Goal: Obtain resource: Obtain resource

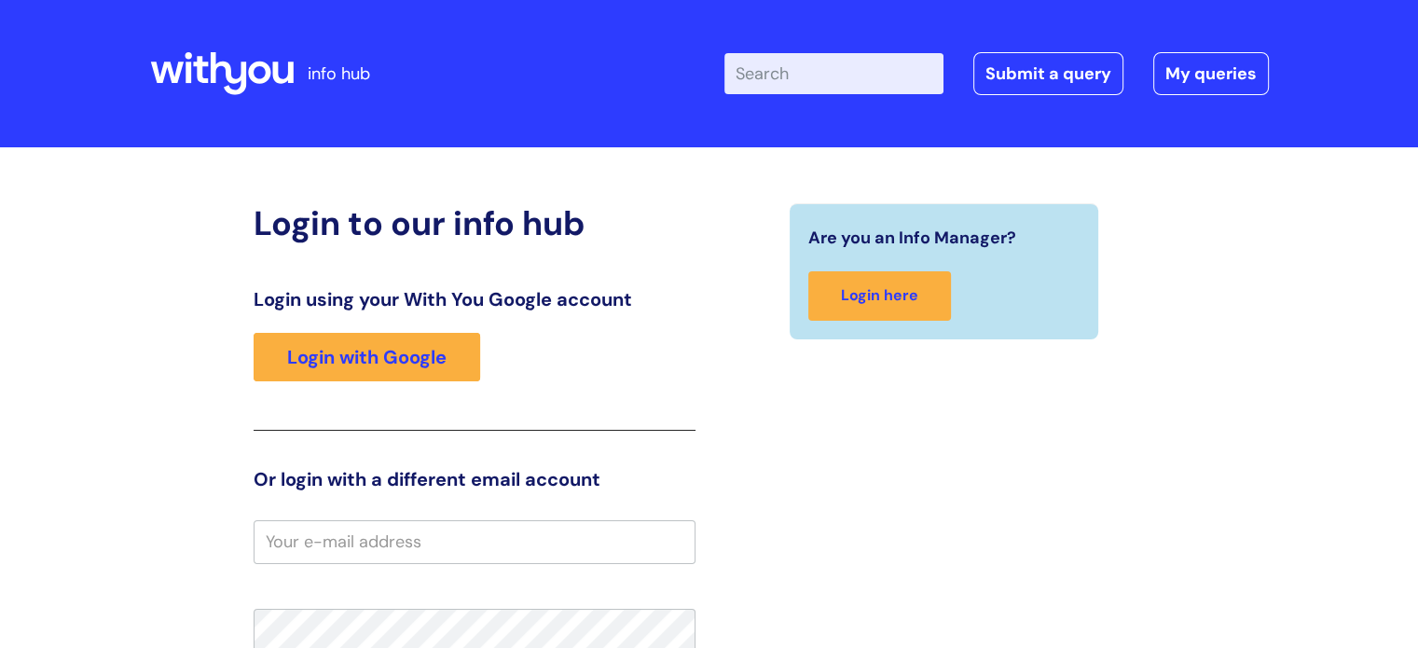
click at [822, 85] on input "Enter your search term here..." at bounding box center [834, 73] width 219 height 41
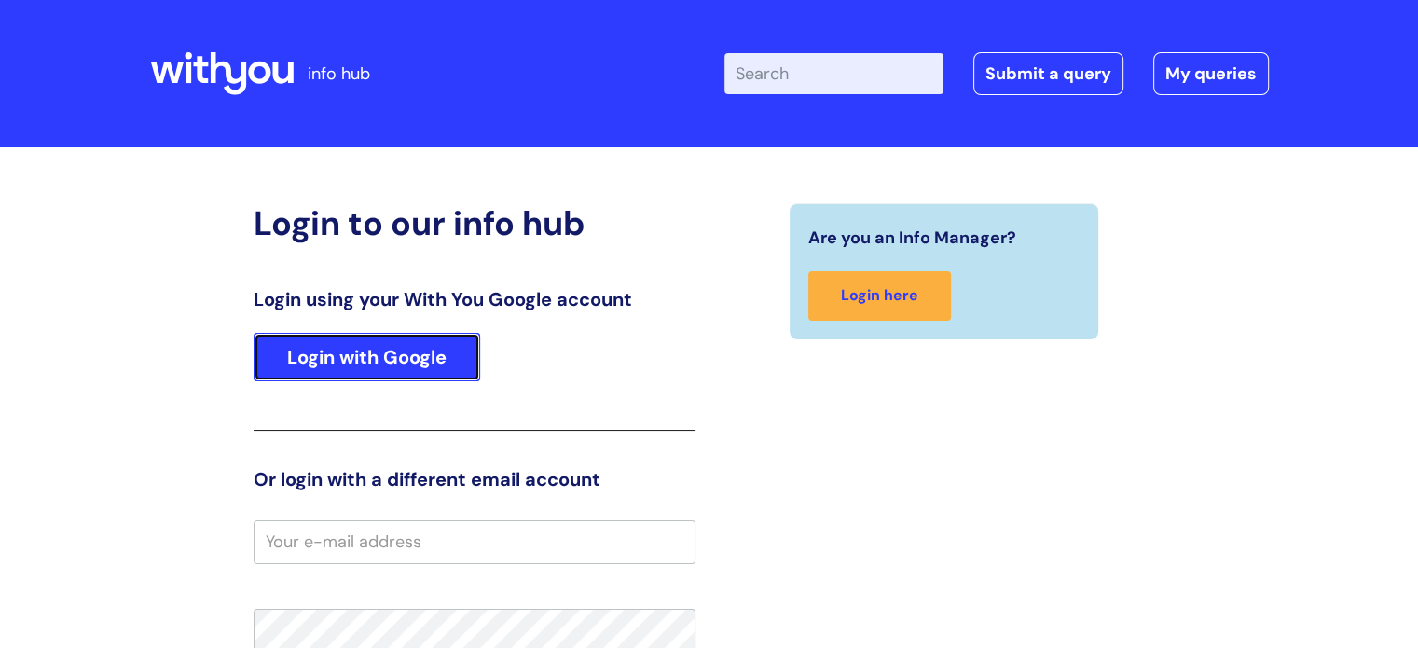
click at [295, 379] on link "Login with Google" at bounding box center [367, 357] width 227 height 48
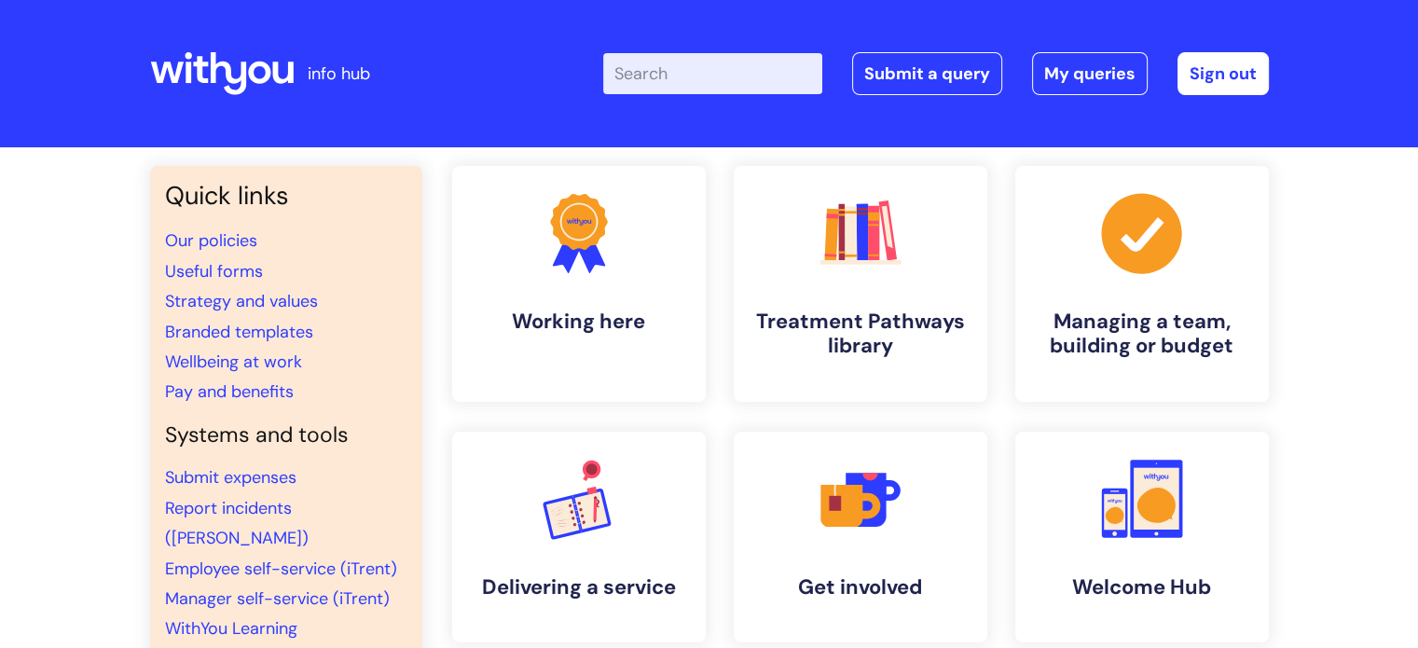
click at [741, 70] on input "Enter your search term here..." at bounding box center [712, 73] width 219 height 41
type input "slides"
click button "Search" at bounding box center [0, 0] width 0 height 0
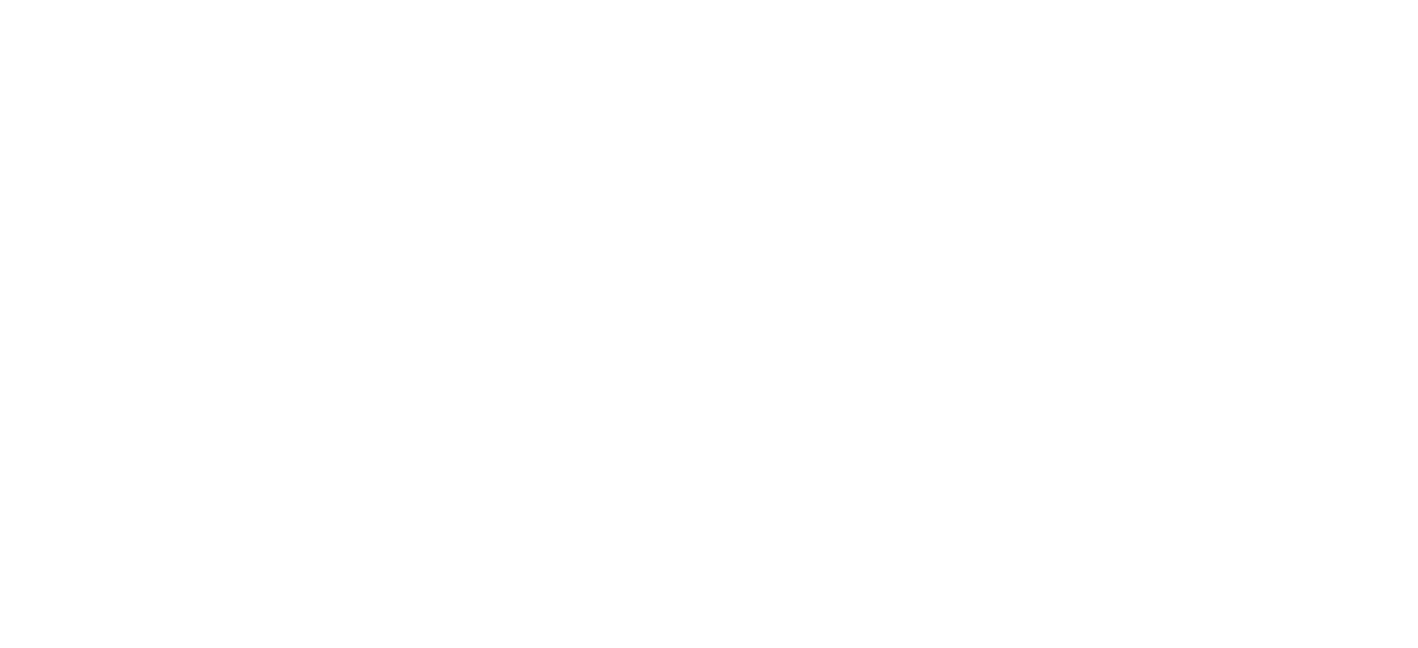
click at [0, 0] on html at bounding box center [0, 0] width 0 height 0
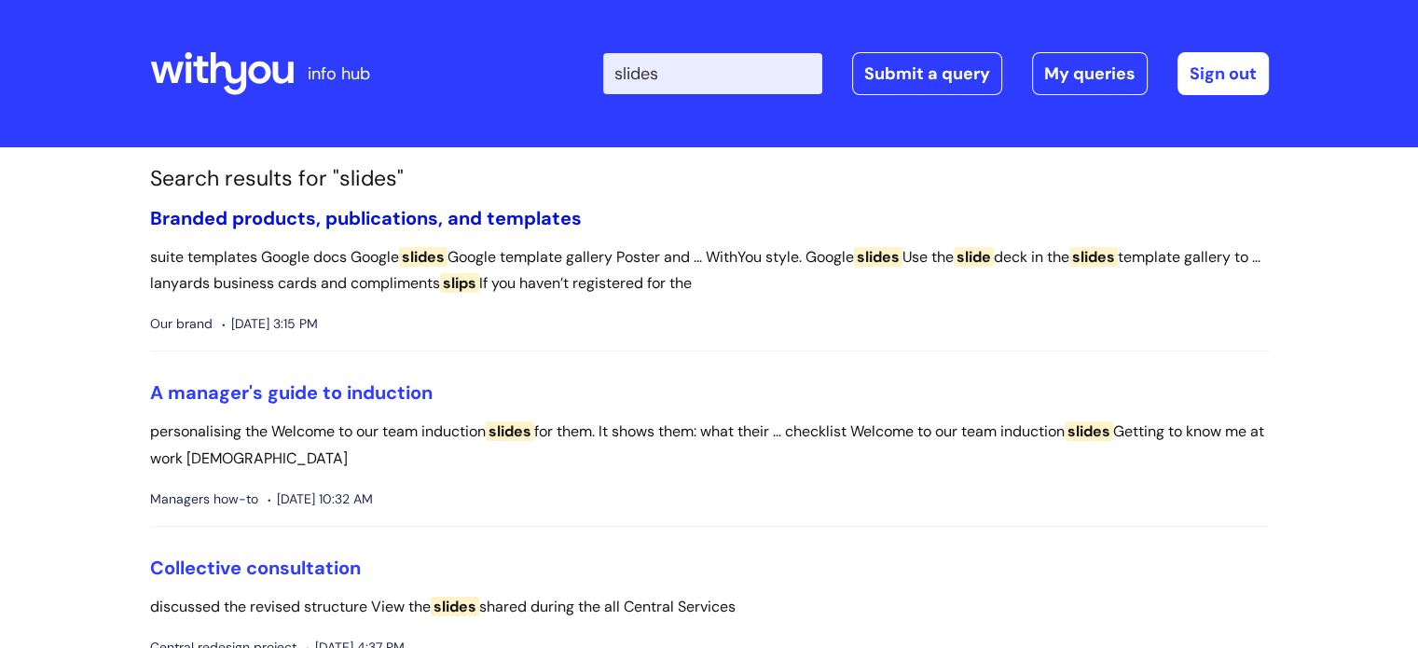
click at [474, 220] on link "Branded products, publications, and templates" at bounding box center [366, 218] width 432 height 24
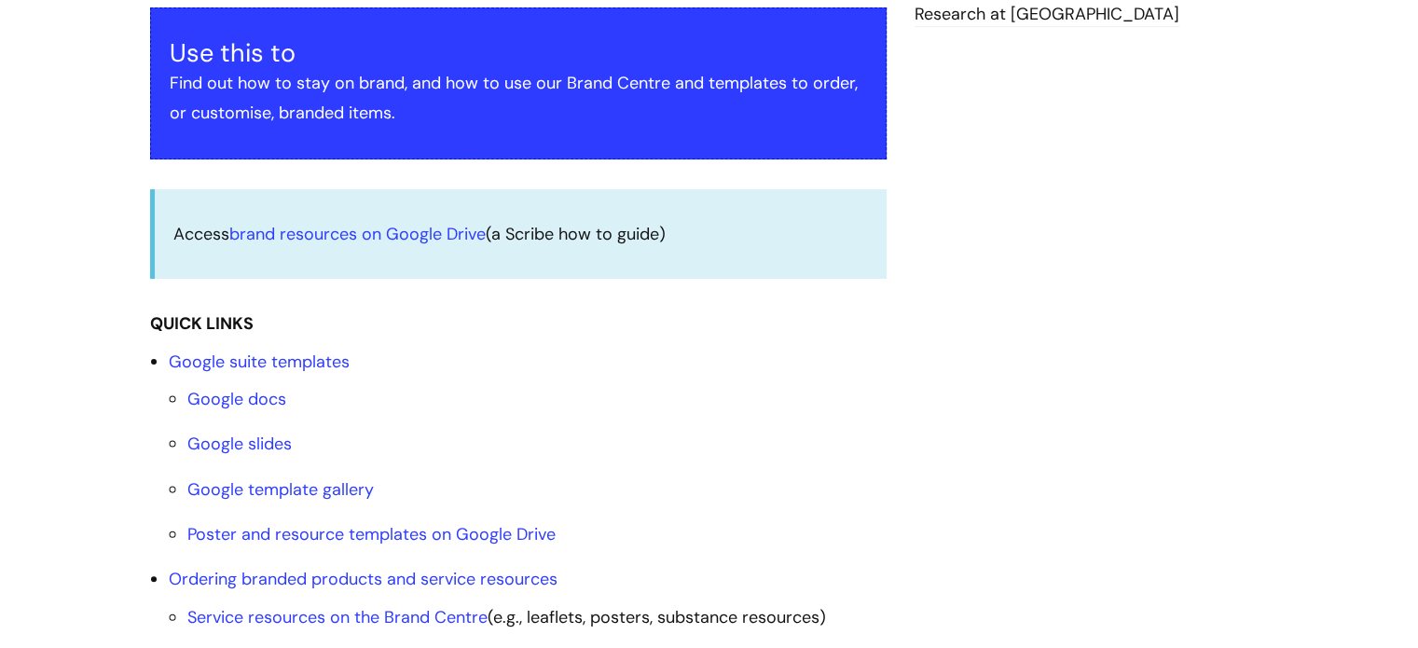
scroll to position [559, 0]
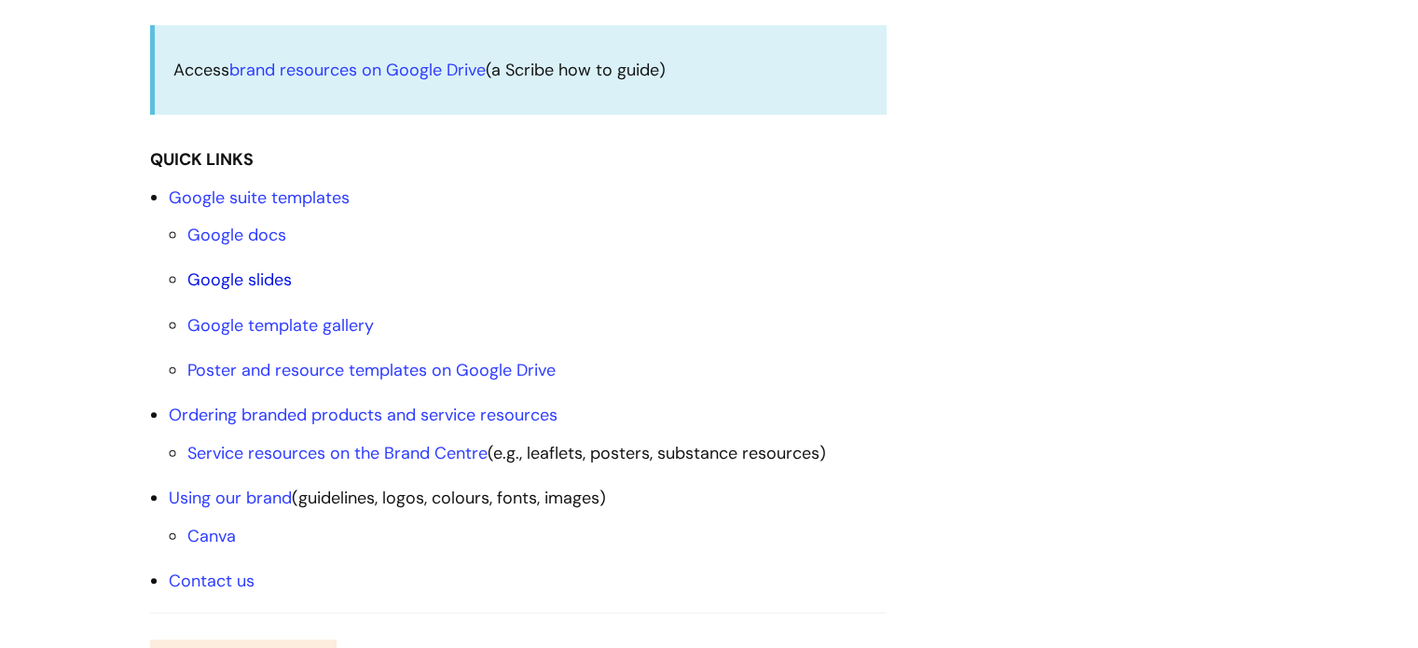
click at [237, 284] on link "Google slides" at bounding box center [239, 280] width 104 height 22
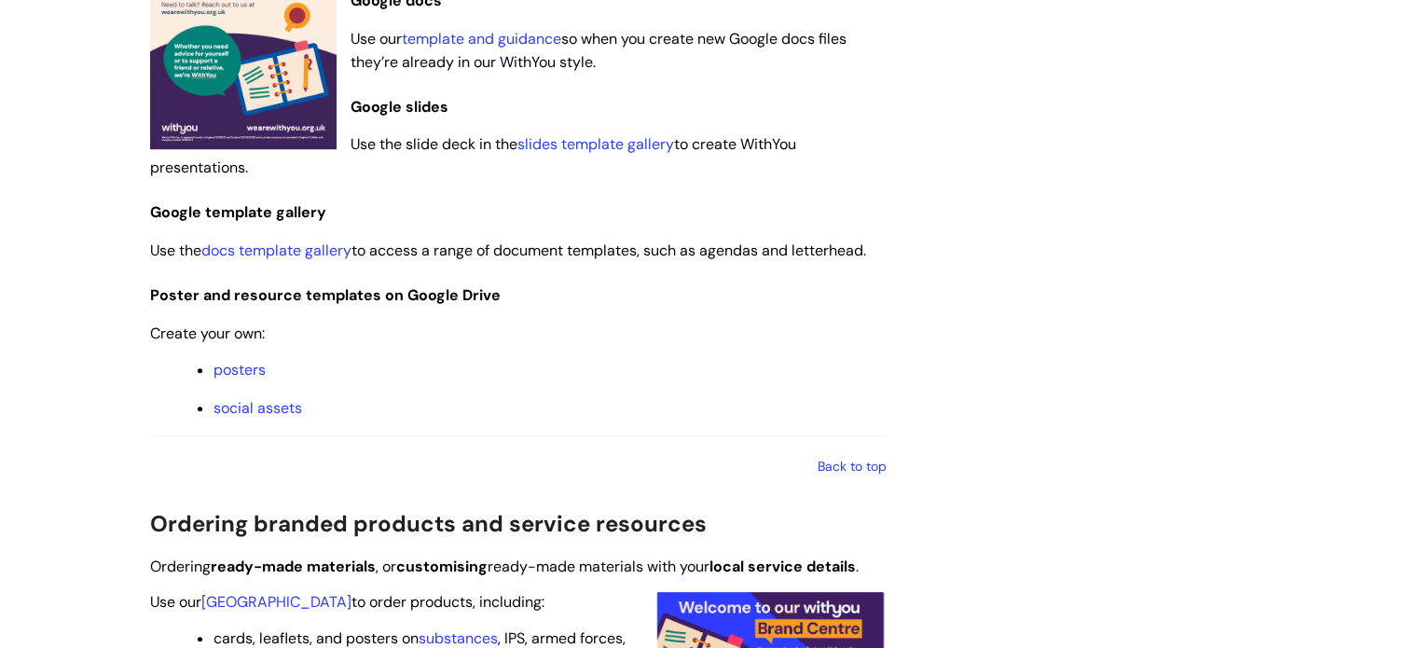
scroll to position [1206, 0]
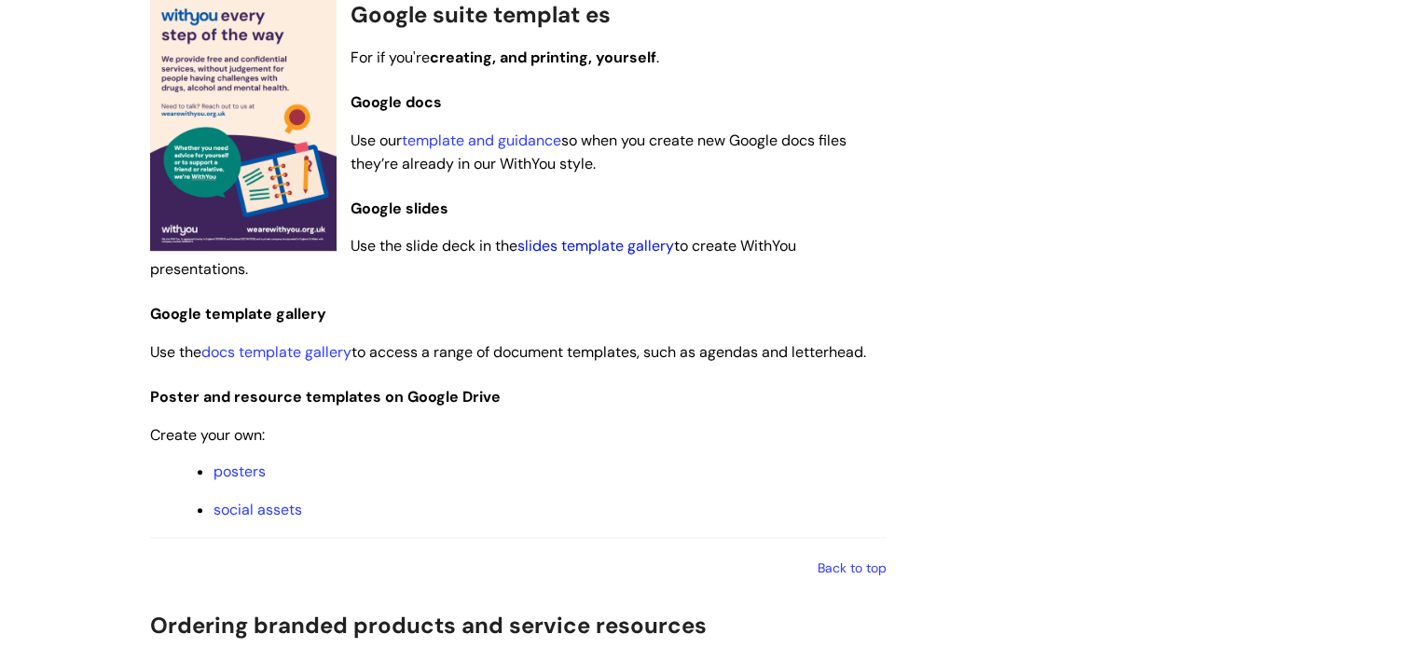
click at [618, 241] on link "slides template gallery" at bounding box center [596, 246] width 157 height 20
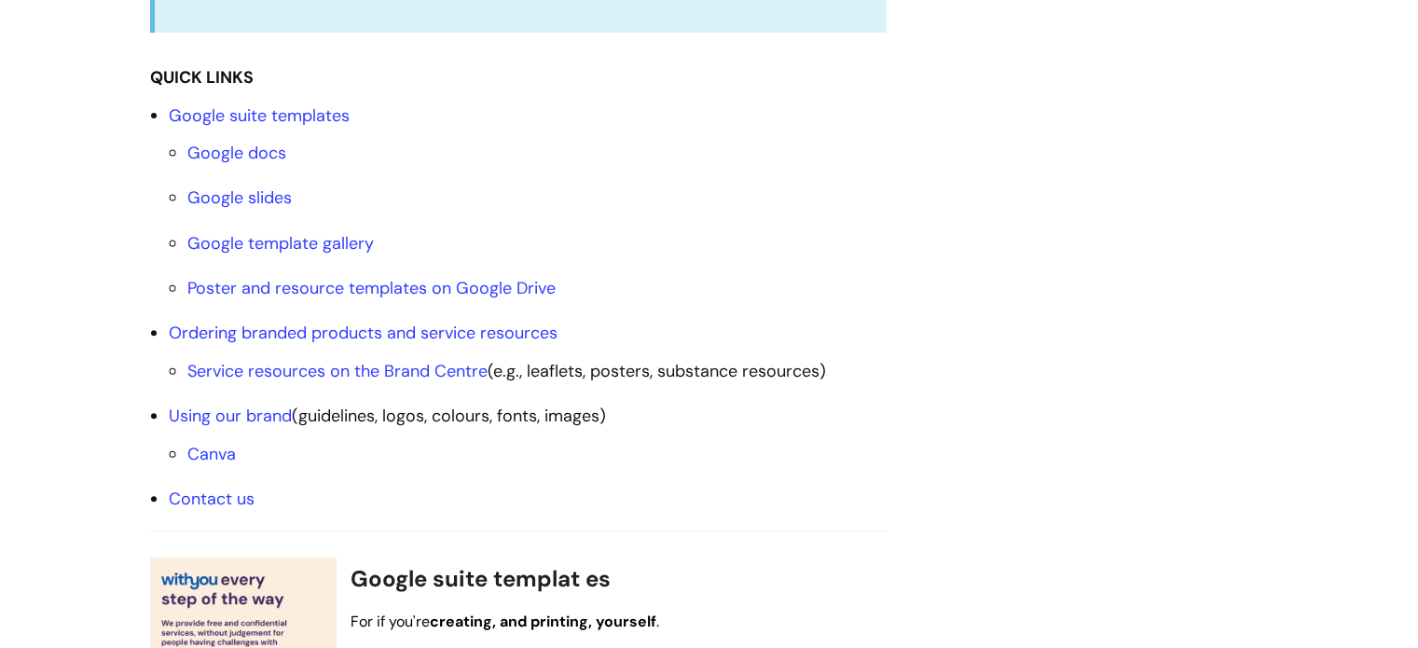
scroll to position [460, 0]
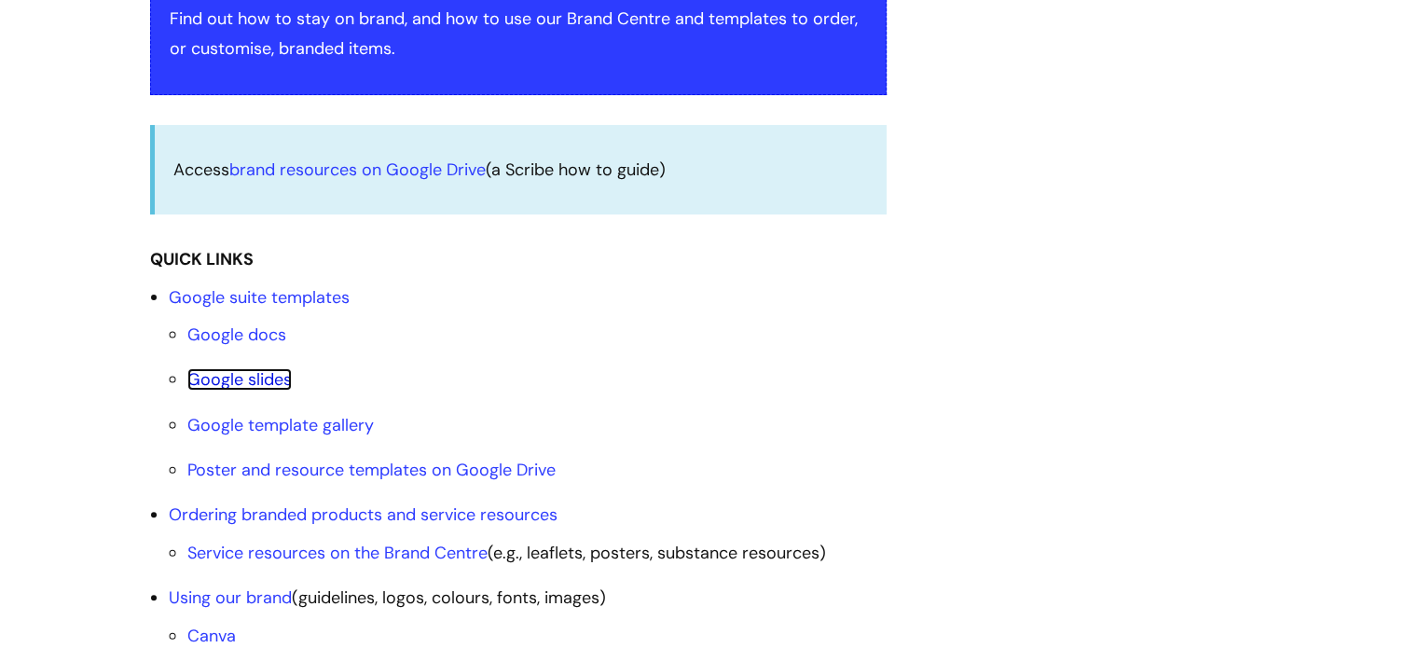
click at [250, 383] on link "Google slides" at bounding box center [239, 379] width 104 height 22
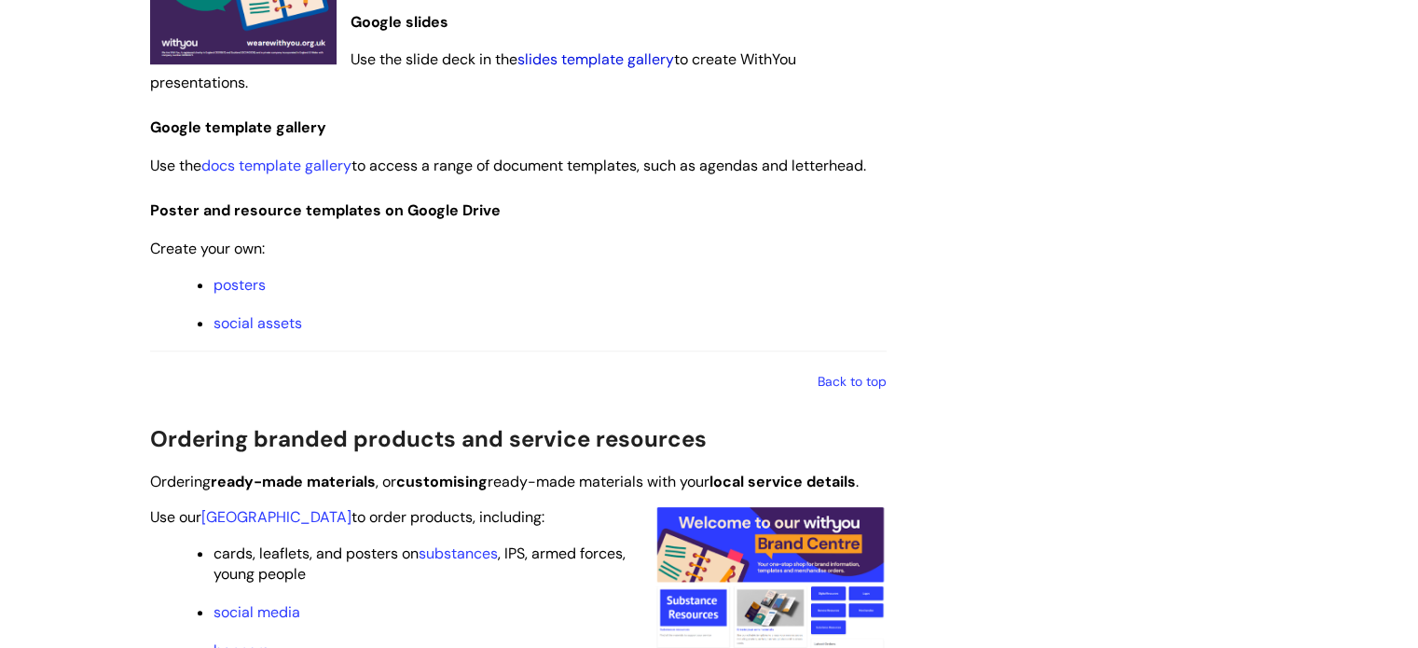
click at [640, 56] on link "slides template gallery" at bounding box center [596, 59] width 157 height 20
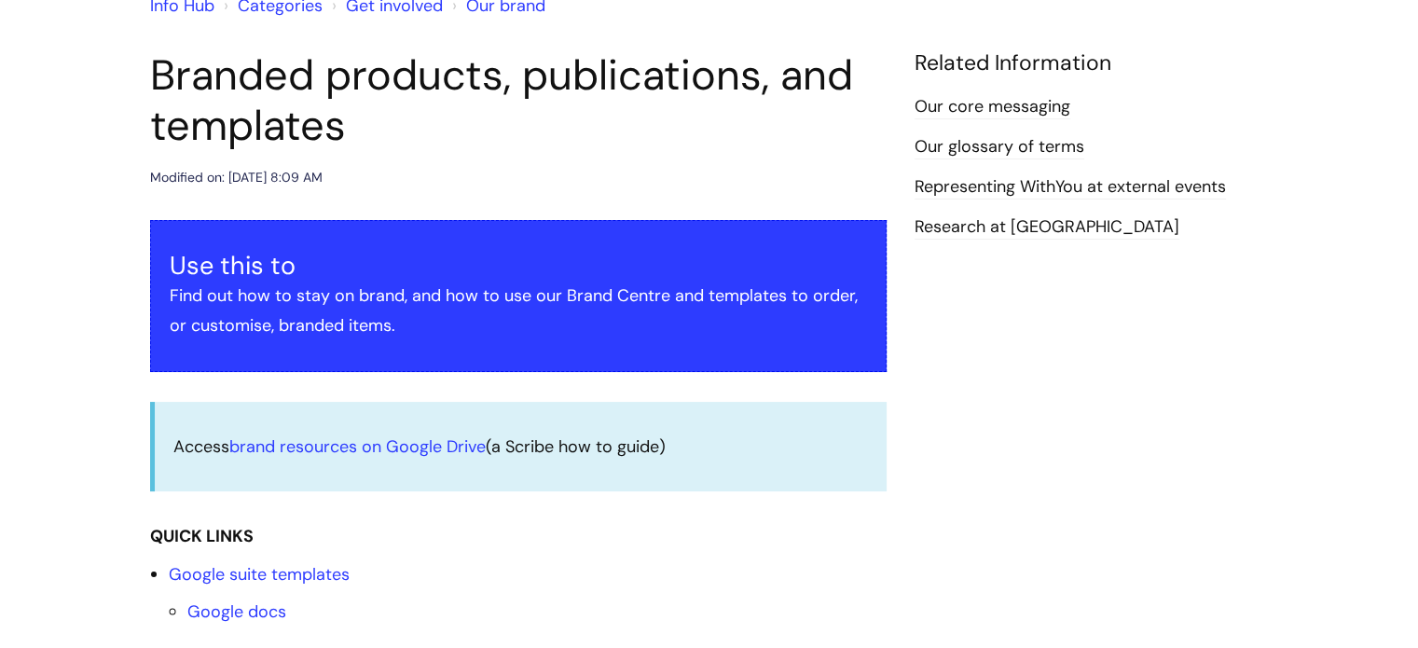
scroll to position [186, 0]
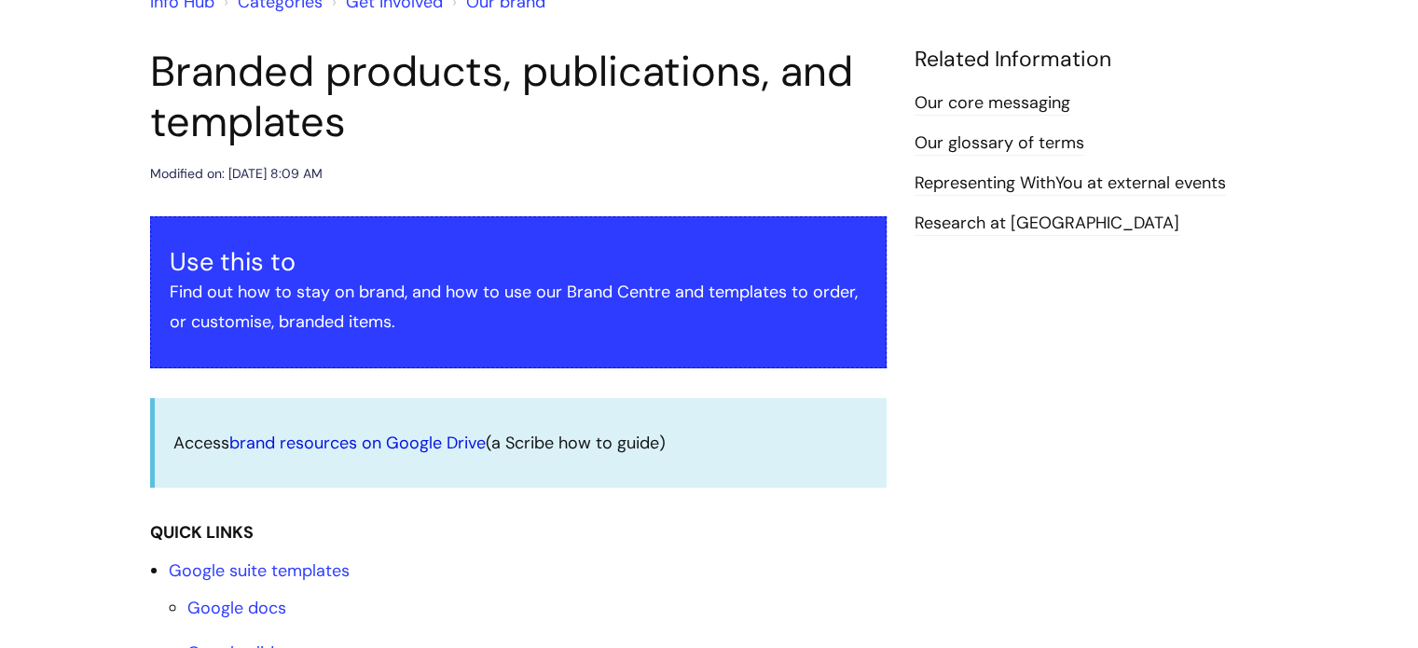
click at [455, 447] on link "brand resources on Google Drive" at bounding box center [357, 443] width 256 height 22
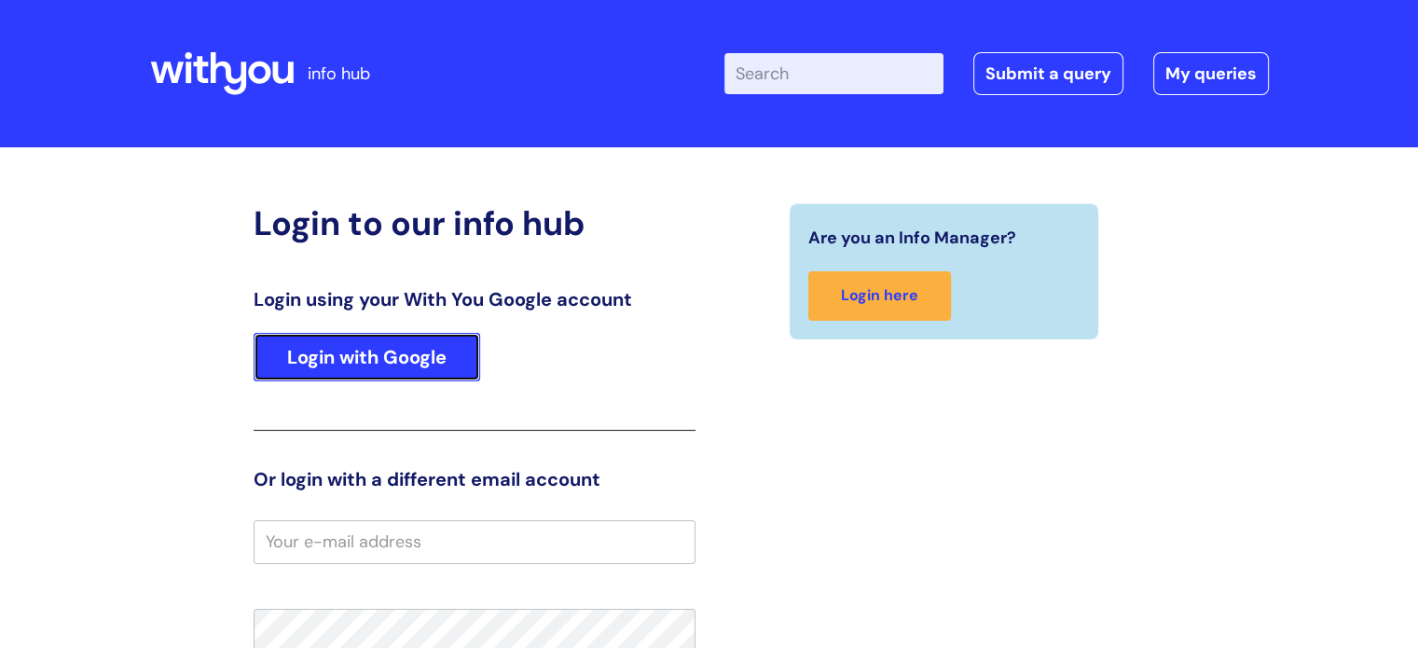
click at [410, 369] on link "Login with Google" at bounding box center [367, 357] width 227 height 48
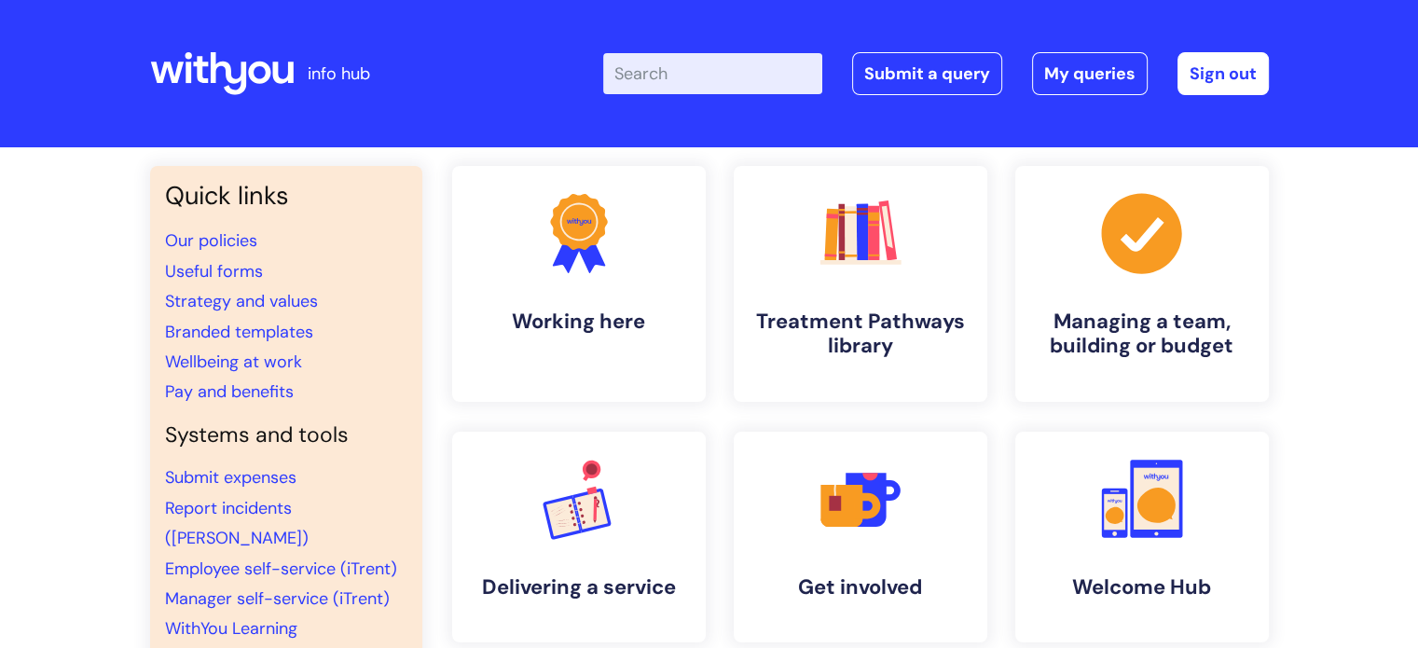
click at [695, 62] on input "Enter your search term here..." at bounding box center [712, 73] width 219 height 41
type input "bra"
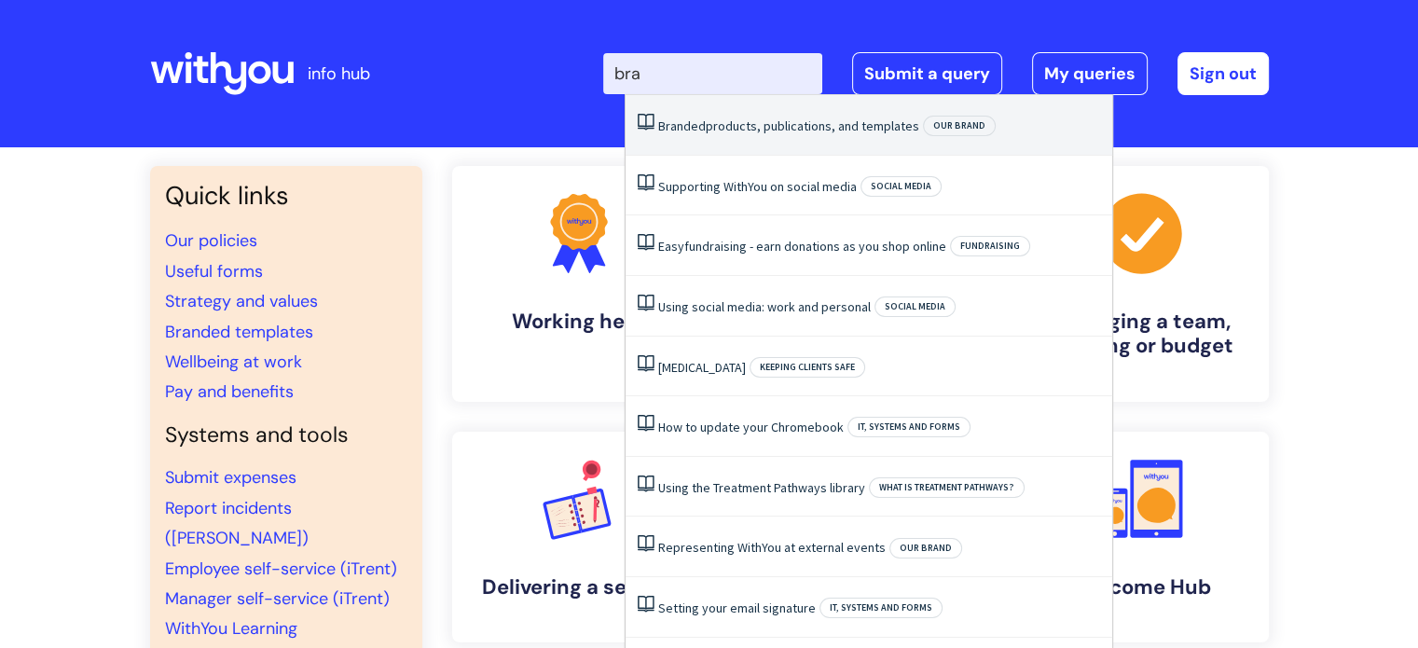
click at [774, 135] on li "Branded products, publications, and templates Our brand" at bounding box center [869, 125] width 487 height 61
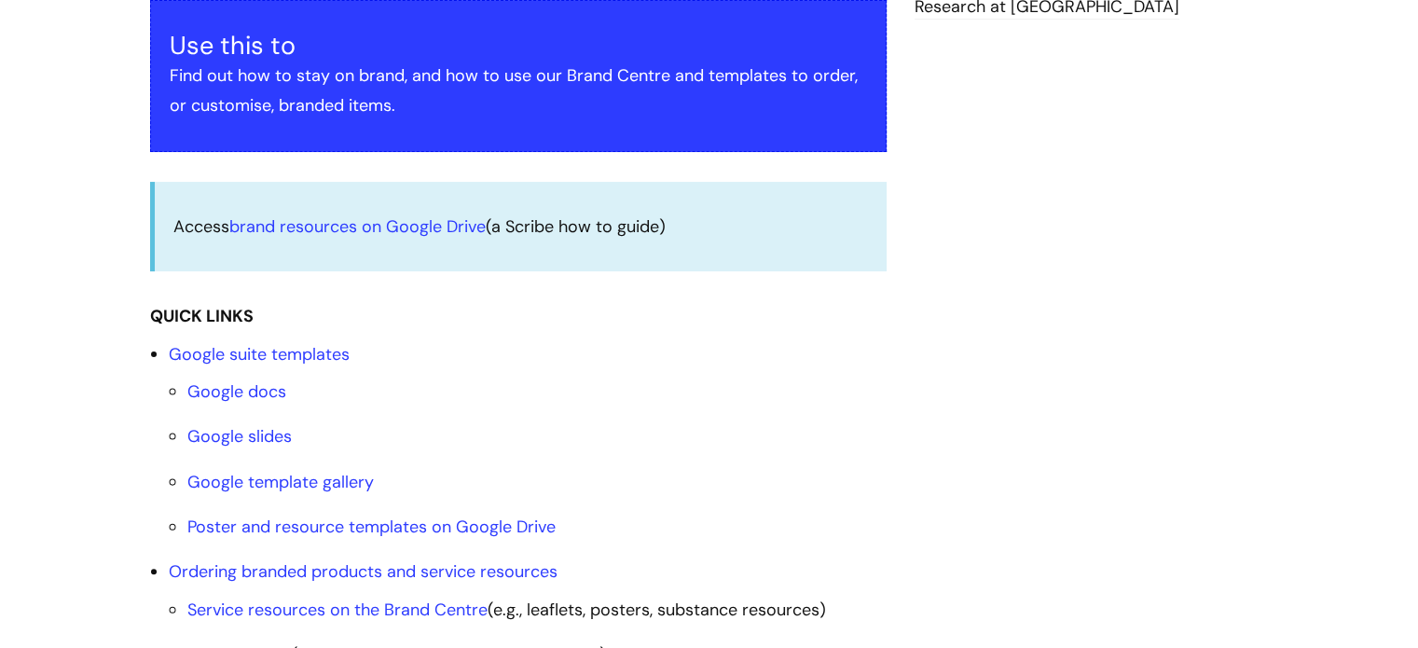
scroll to position [559, 0]
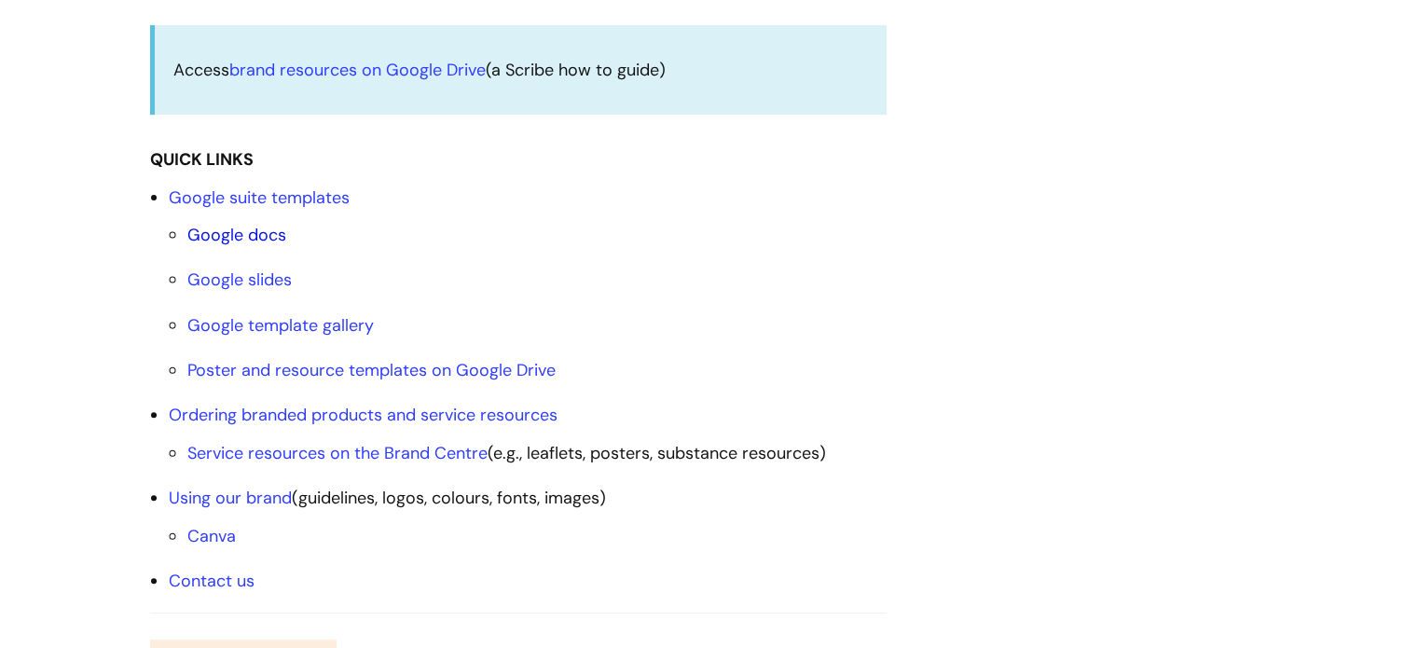
click at [256, 239] on link "Google docs" at bounding box center [236, 235] width 99 height 22
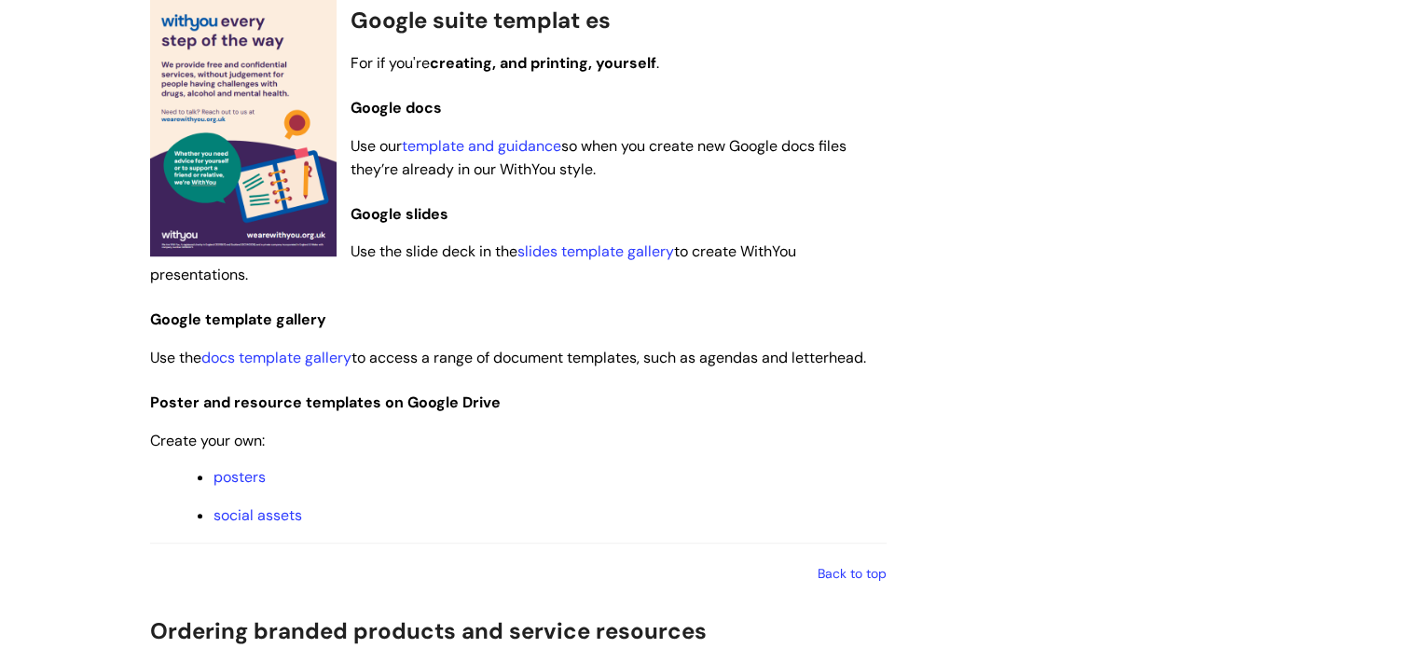
scroll to position [1100, 0]
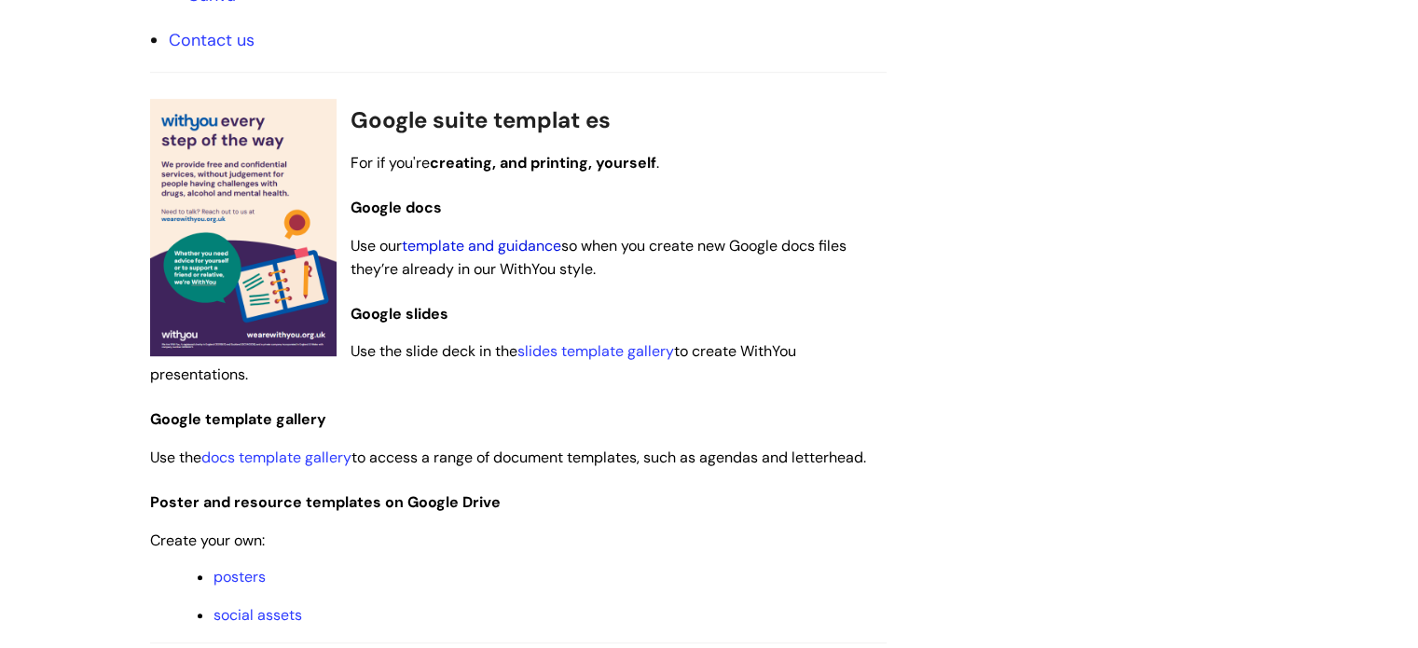
click at [485, 243] on link "template and guidance" at bounding box center [481, 246] width 159 height 20
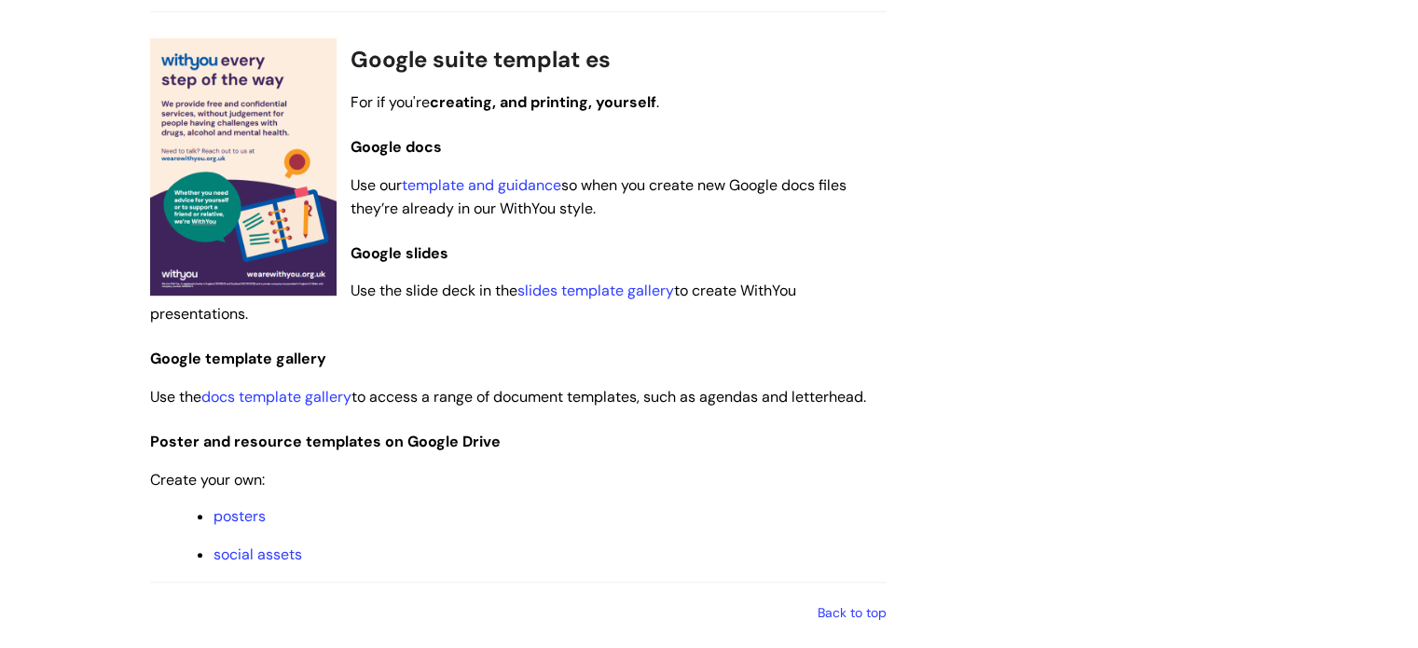
scroll to position [1194, 0]
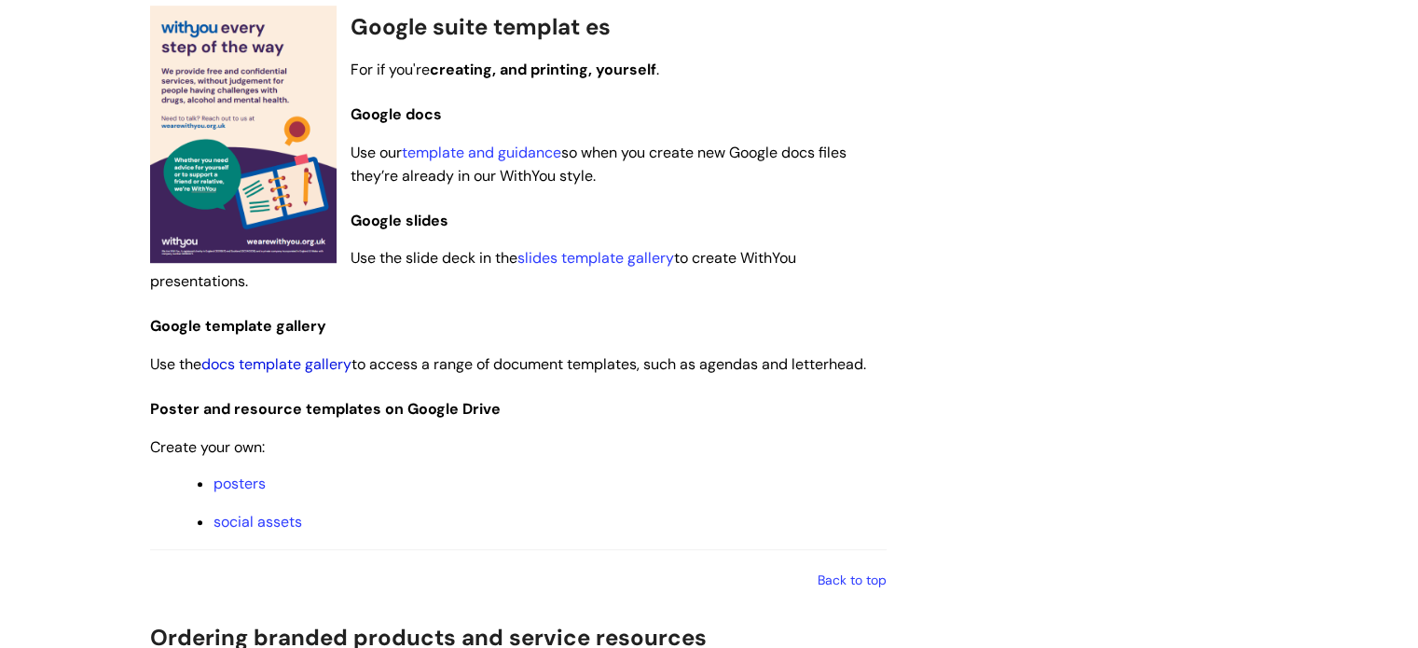
click at [269, 355] on link "docs template gallery" at bounding box center [276, 364] width 150 height 20
